Goal: Find specific page/section: Find specific page/section

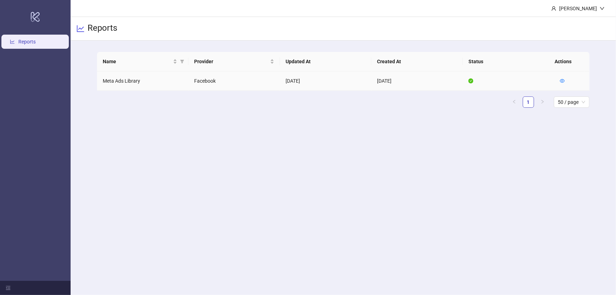
click at [136, 79] on td "Meta Ads Library" at bounding box center [142, 80] width 91 height 19
click at [410, 80] on icon "eye" at bounding box center [561, 80] width 5 height 5
